Goal: Find specific page/section: Find specific page/section

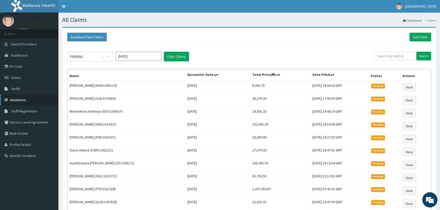
click at [19, 101] on link "Validations" at bounding box center [29, 99] width 58 height 11
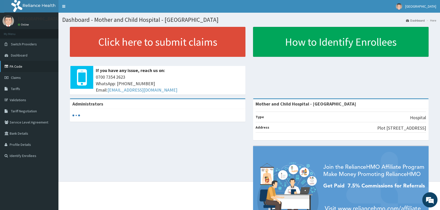
click at [15, 69] on link "PA Code" at bounding box center [29, 66] width 58 height 11
